Goal: Navigation & Orientation: Find specific page/section

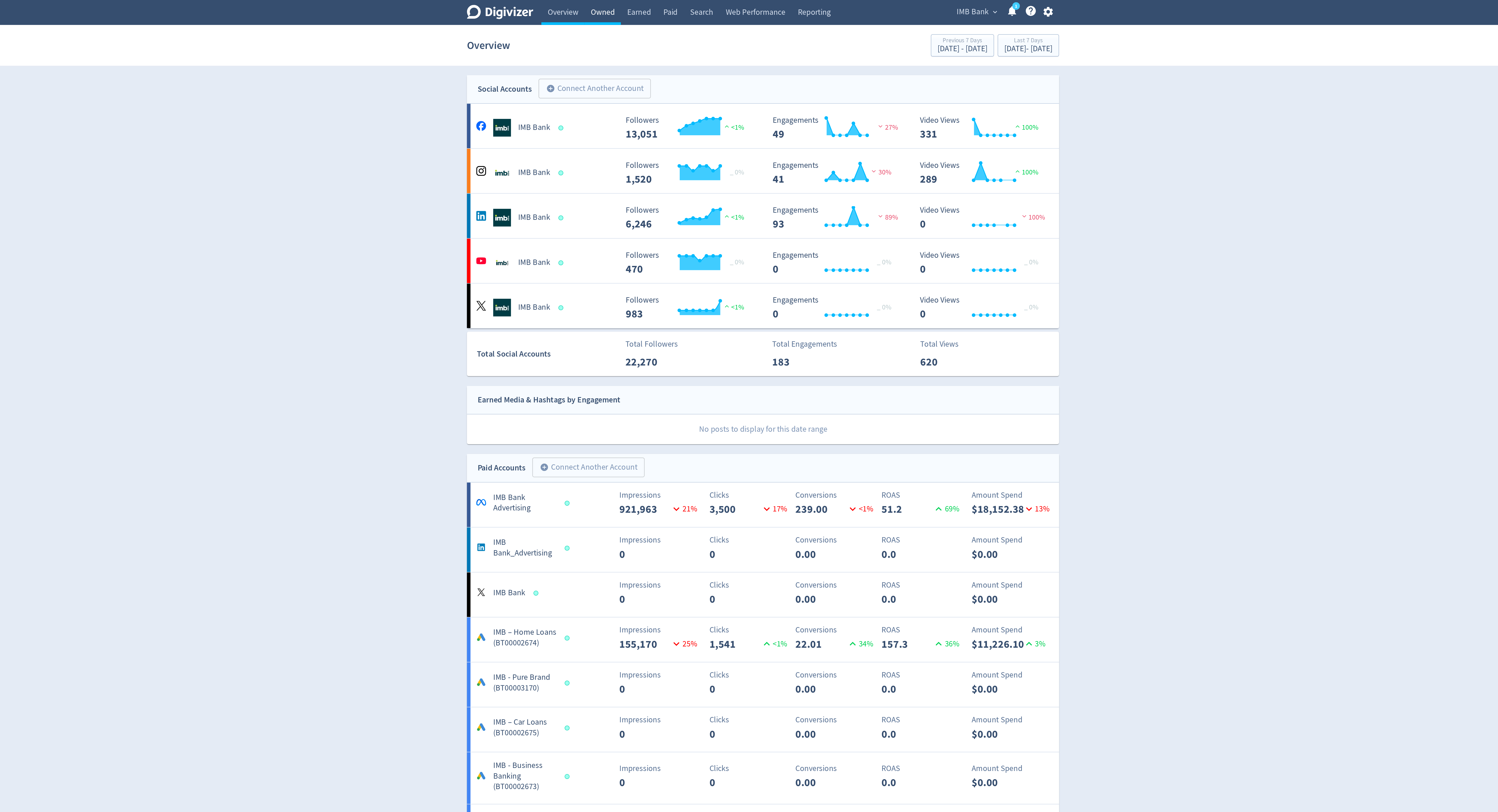
click at [657, 12] on link "Owned" at bounding box center [657, 7] width 21 height 15
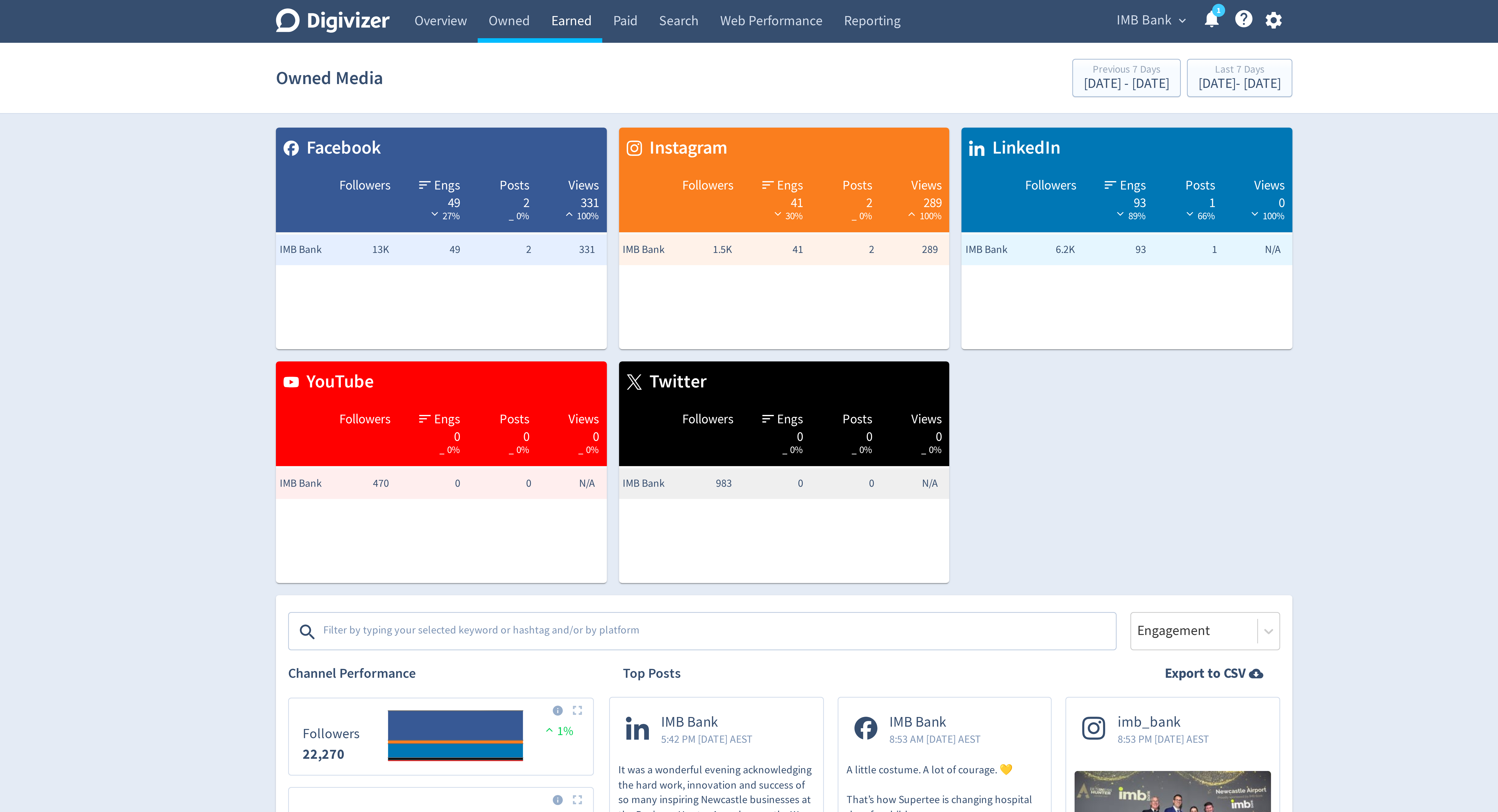
click at [679, 10] on link "Earned" at bounding box center [677, 7] width 20 height 15
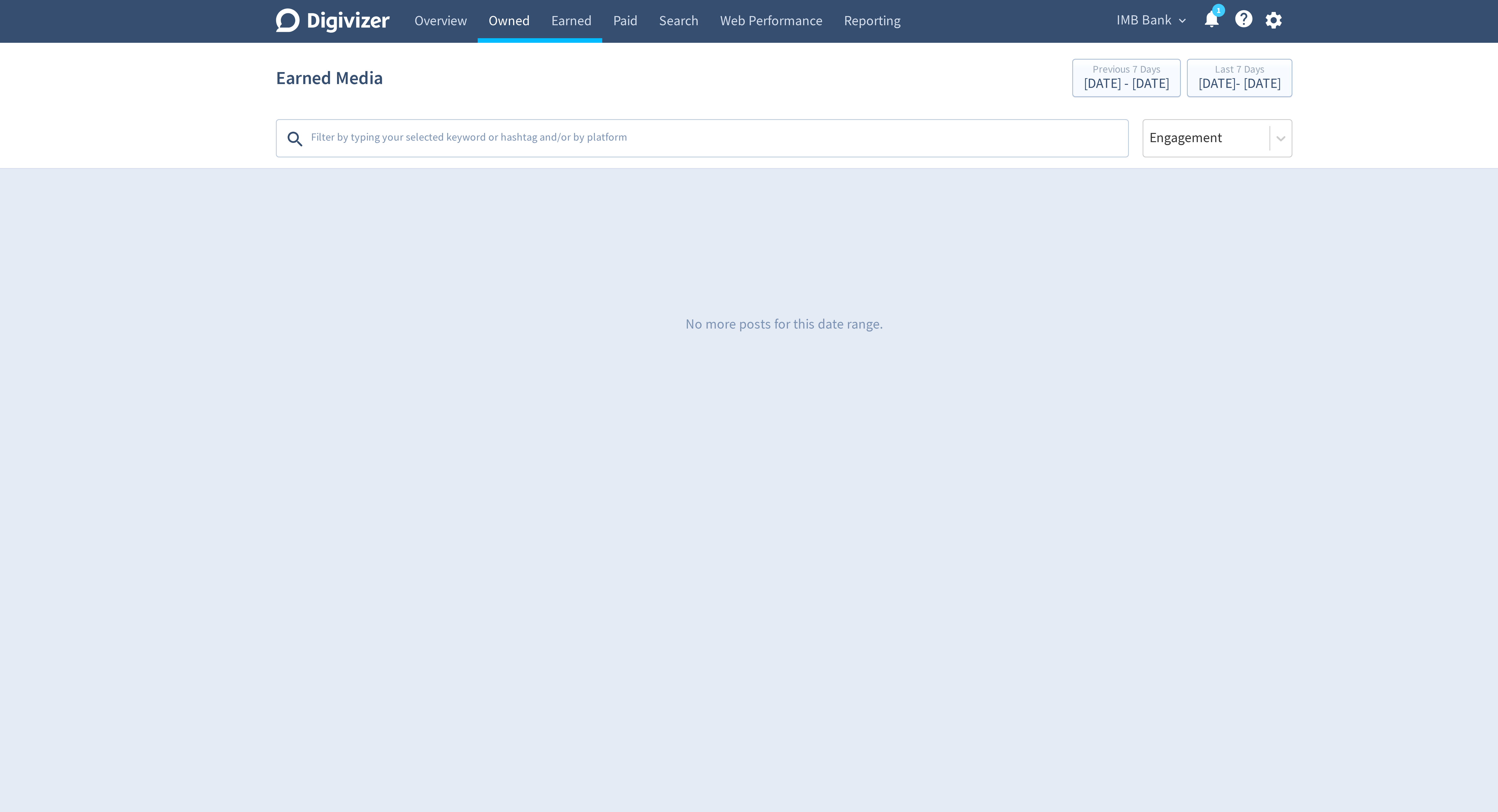
click at [657, 10] on link "Owned" at bounding box center [657, 7] width 21 height 15
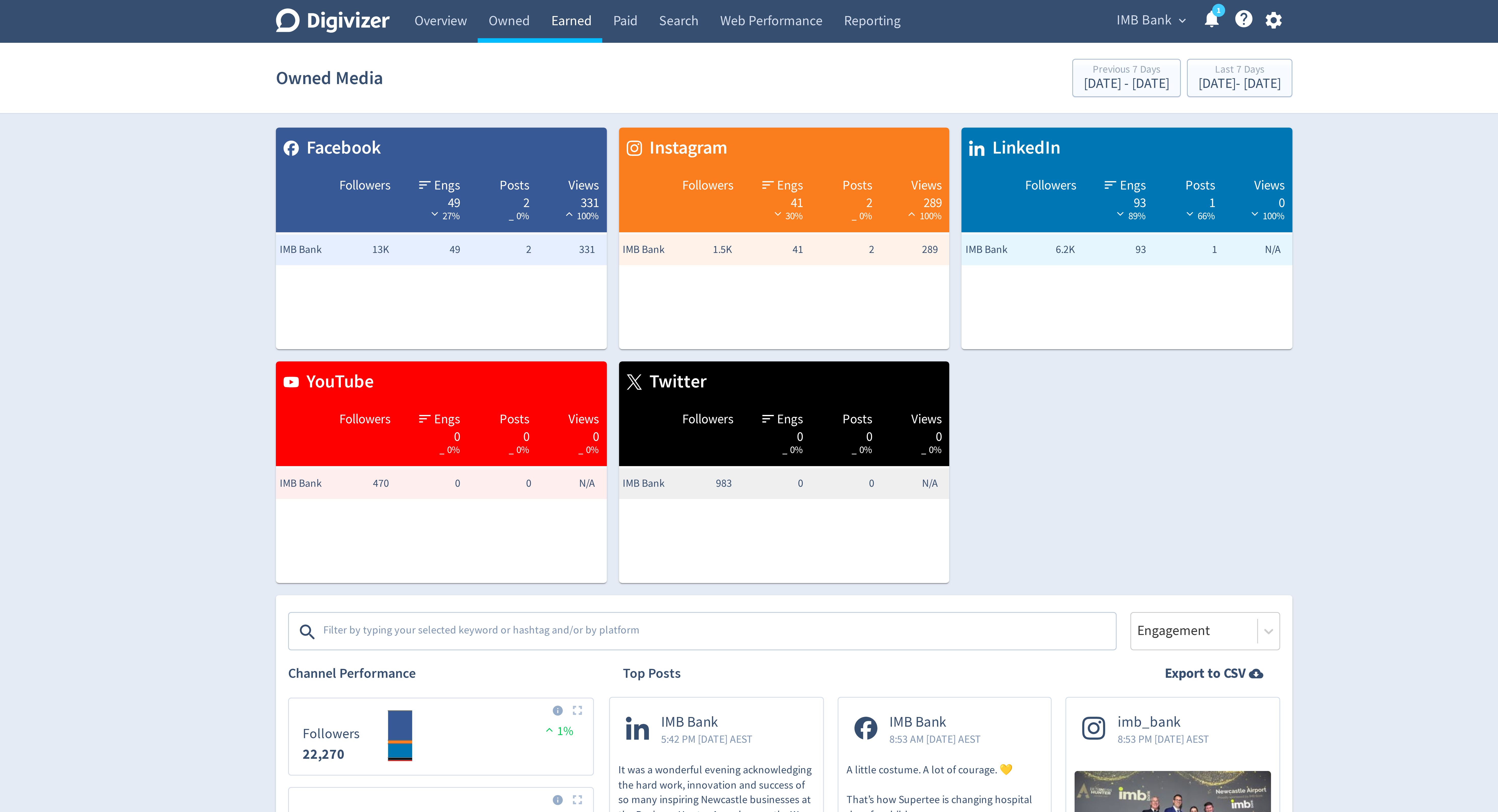
click at [680, 10] on link "Earned" at bounding box center [677, 7] width 20 height 15
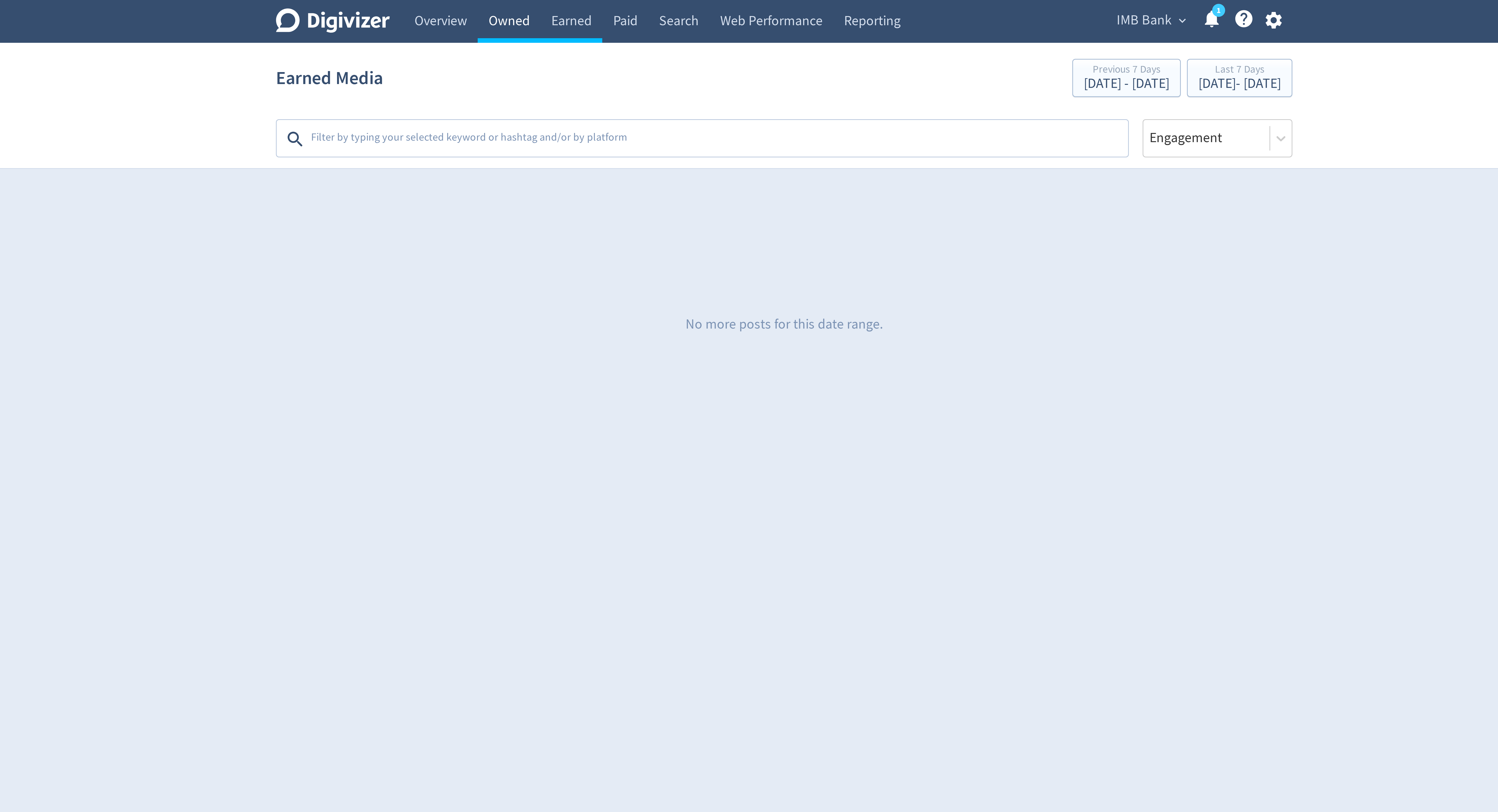
click at [657, 9] on link "Owned" at bounding box center [657, 7] width 21 height 15
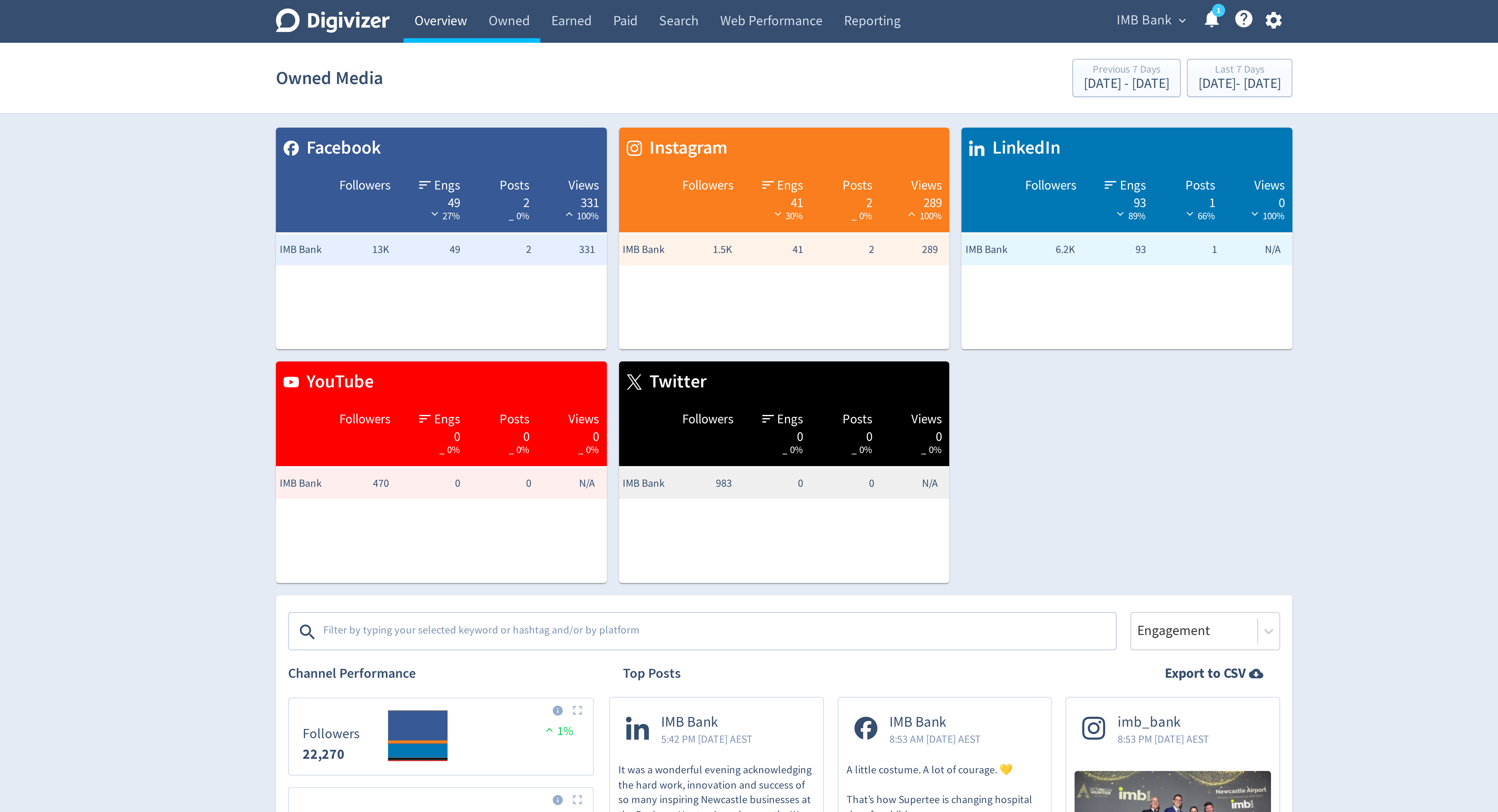
click at [639, 7] on link "Overview" at bounding box center [634, 7] width 24 height 15
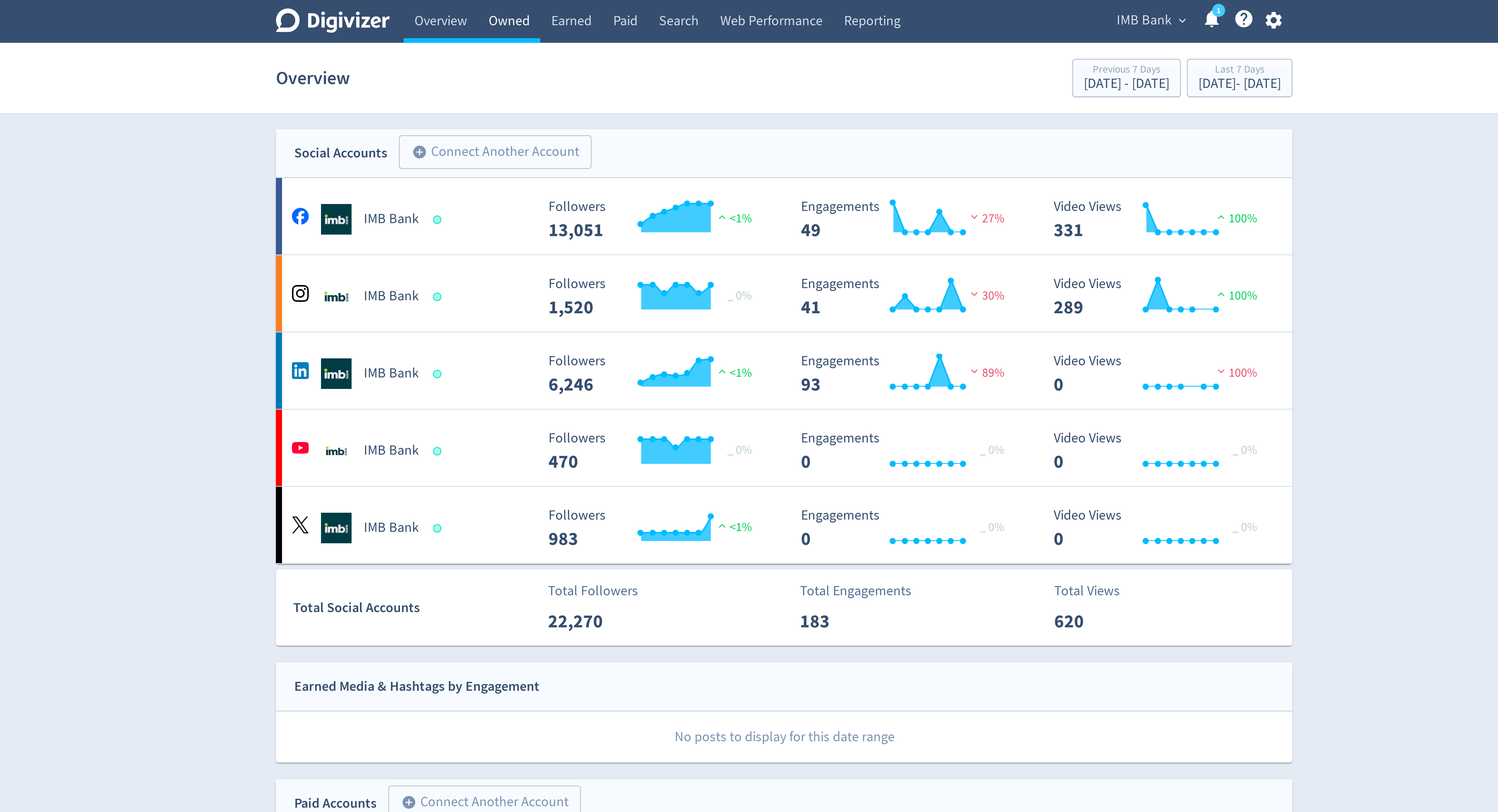
click at [657, 6] on link "Owned" at bounding box center [657, 7] width 21 height 15
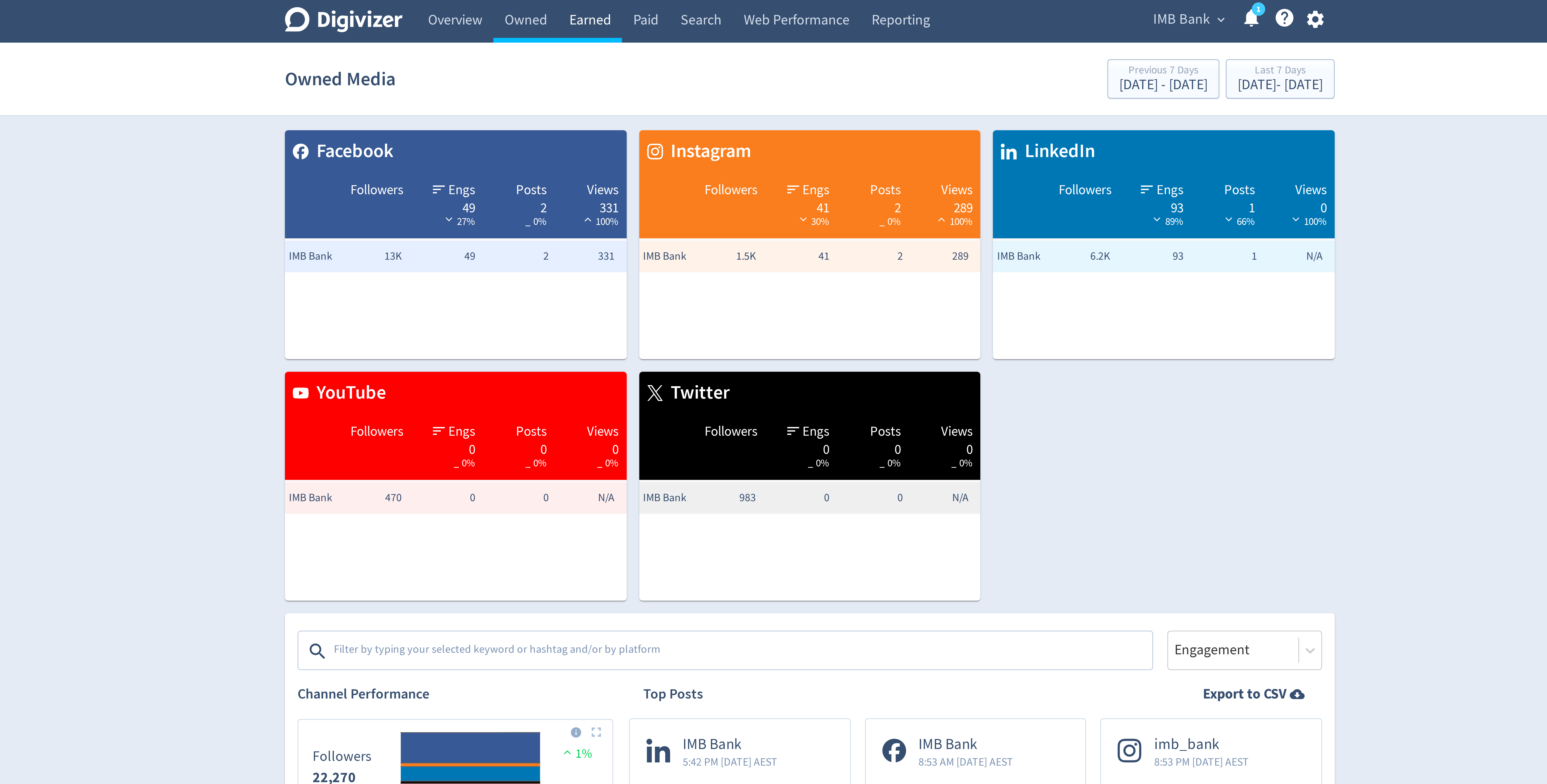
click at [692, 12] on link "Earned" at bounding box center [700, 7] width 21 height 15
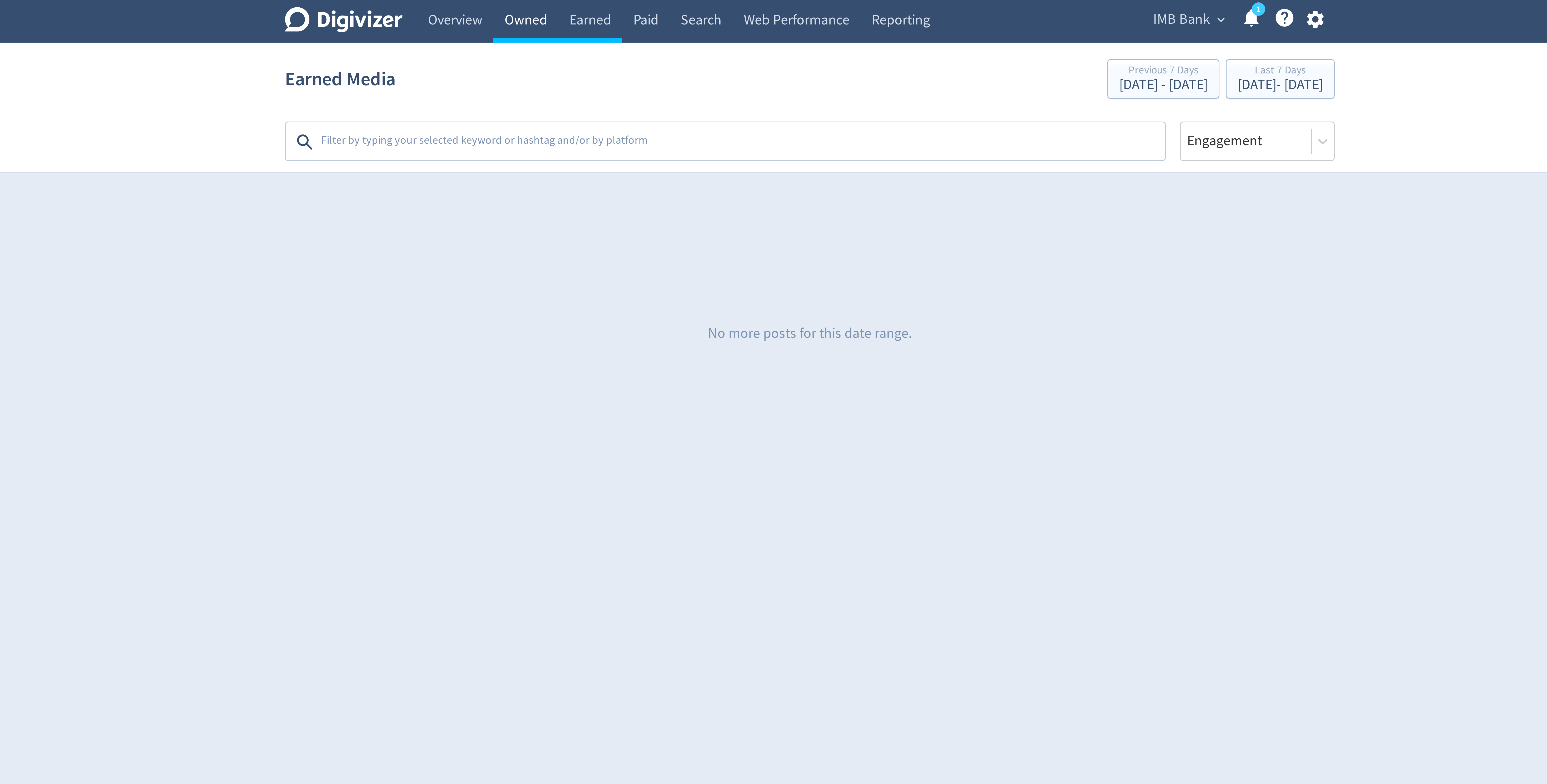
click at [678, 10] on link "Owned" at bounding box center [679, 7] width 22 height 15
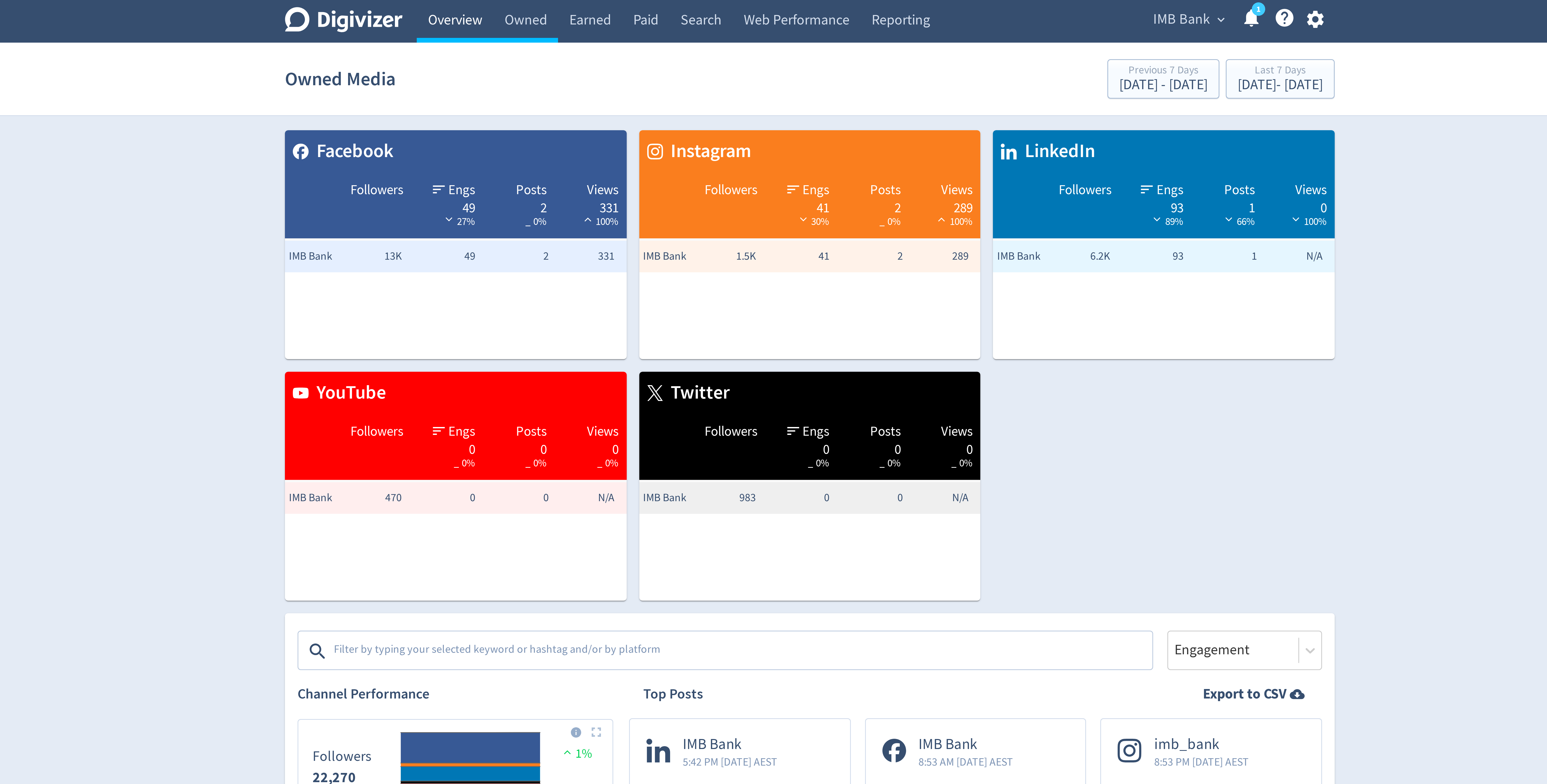
click at [658, 5] on link "Overview" at bounding box center [655, 7] width 25 height 15
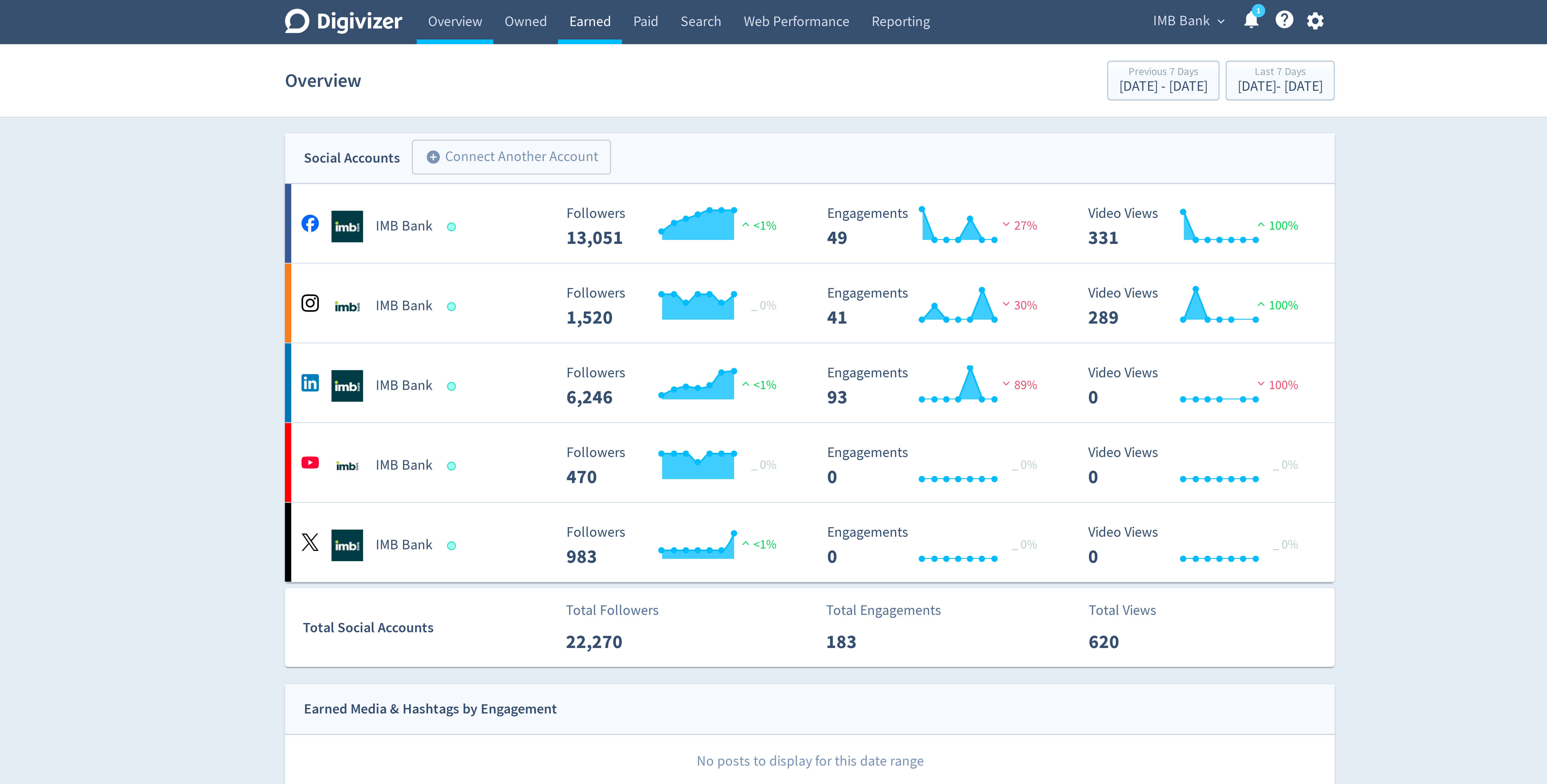
click at [704, 8] on link "Earned" at bounding box center [700, 7] width 21 height 15
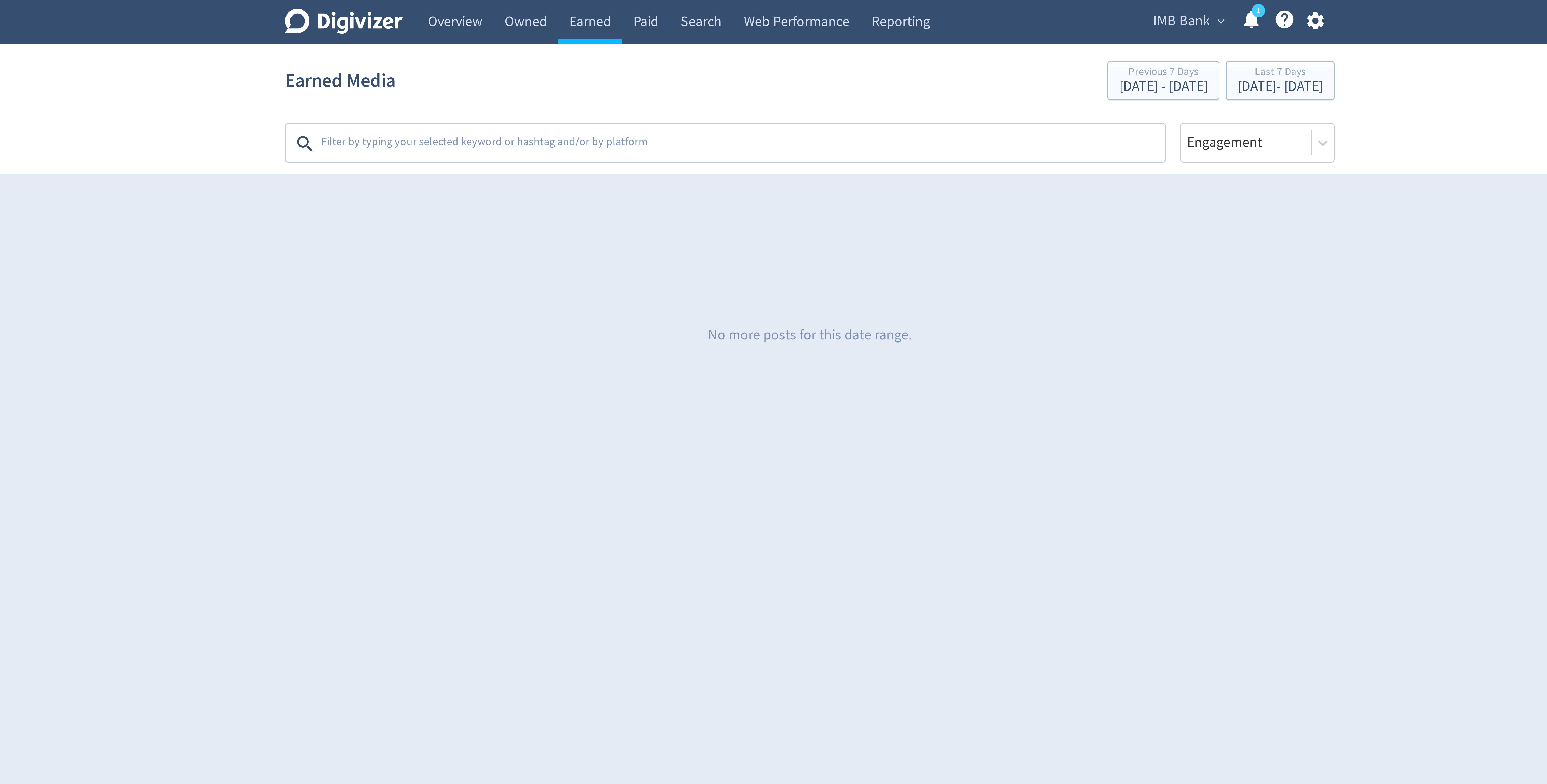
click at [677, 15] on section "Earned Media Previous 7 Days [DATE] - [DATE] Last 7 Days [DATE] - [DATE] Platfo…" at bounding box center [773, 37] width 1547 height 43
click at [674, 9] on link "Owned" at bounding box center [679, 7] width 22 height 15
click at [662, 9] on link "Overview" at bounding box center [655, 7] width 25 height 15
